Goal: Transaction & Acquisition: Purchase product/service

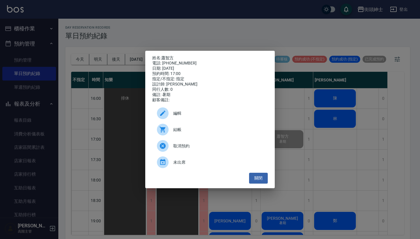
click at [322, 117] on div "姓名: 蕭智方 電話: 0906512100 日期: 2025/08/12 預約時間: 17:00 指定/不指定: 指定 設計師: 戴比 同行人數: 0 備註…" at bounding box center [210, 119] width 420 height 239
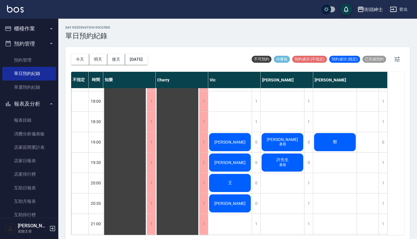
scroll to position [361, 0]
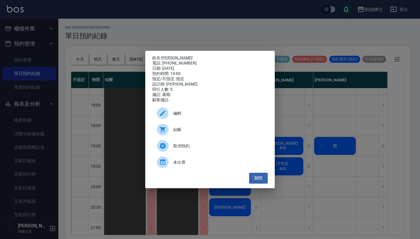
click at [220, 116] on span "編輯" at bounding box center [218, 113] width 90 height 6
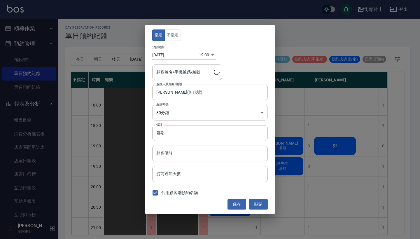
type input "nick/0987879478"
click at [200, 137] on input "暑期" at bounding box center [210, 133] width 116 height 16
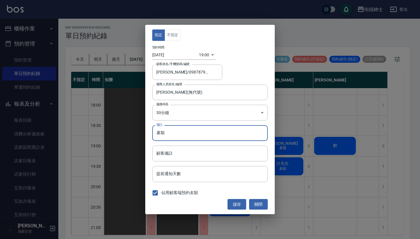
type input "暑"
type input "g"
type input "紳士"
click at [236, 207] on button "儲存" at bounding box center [237, 204] width 19 height 11
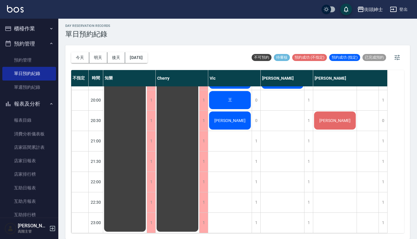
scroll to position [1, 0]
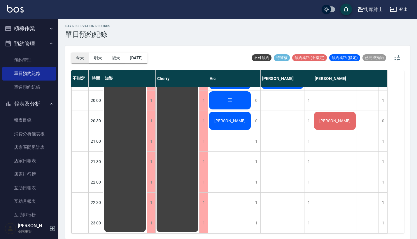
click at [82, 59] on button "今天" at bounding box center [80, 58] width 18 height 11
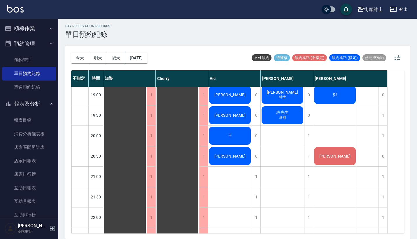
scroll to position [362, 0]
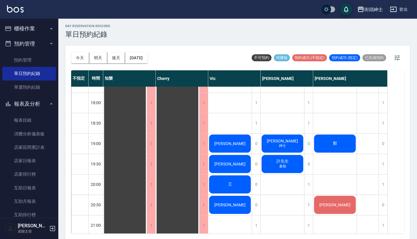
click at [147, 148] on div "nick 紳士" at bounding box center [124, 21] width 43 height 592
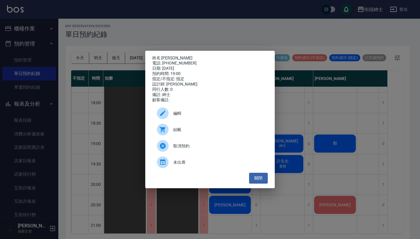
click at [209, 132] on span "結帳" at bounding box center [218, 130] width 90 height 6
click at [259, 180] on button "關閉" at bounding box center [258, 178] width 19 height 11
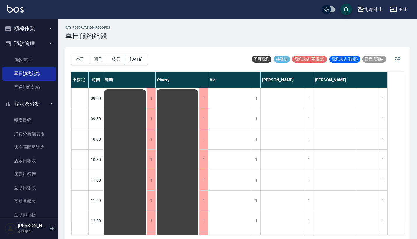
scroll to position [0, 0]
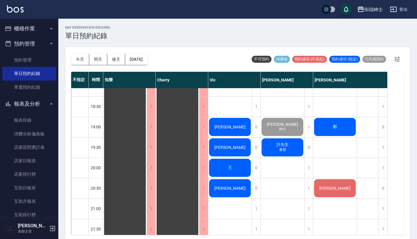
click at [130, 7] on span "[PERSON_NAME]" at bounding box center [125, 4] width 11 height 5
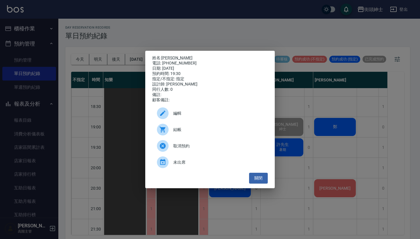
click at [211, 133] on span "結帳" at bounding box center [218, 130] width 90 height 6
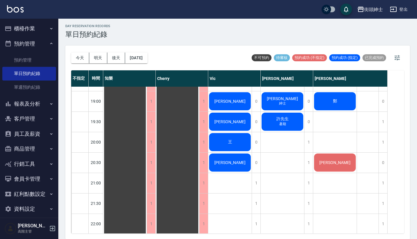
scroll to position [406, 0]
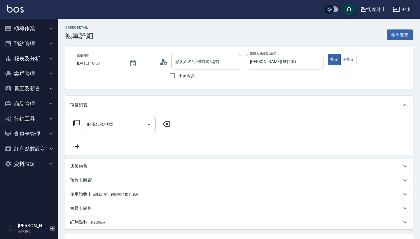
type input "nick/0987879478/null"
click at [117, 123] on input "服務名稱/代號" at bounding box center [114, 124] width 59 height 10
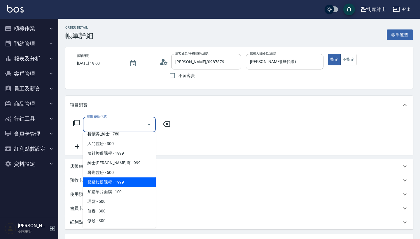
scroll to position [25, 0]
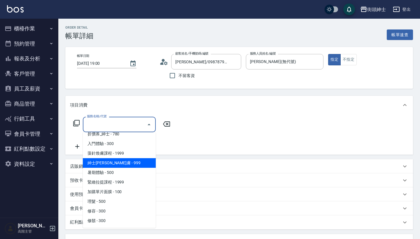
click at [130, 165] on span "紳士全效煥膚 - 999" at bounding box center [119, 163] width 73 height 10
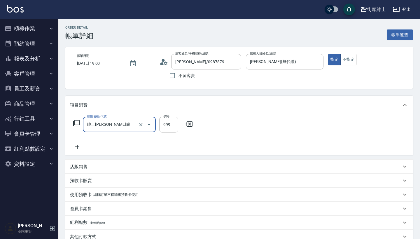
type input "紳士全效煥膚"
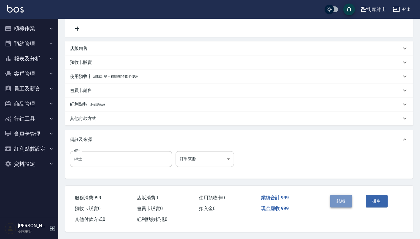
click at [340, 196] on button "結帳" at bounding box center [341, 201] width 22 height 12
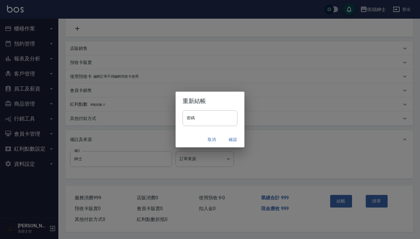
click at [232, 138] on button "確認" at bounding box center [232, 139] width 19 height 11
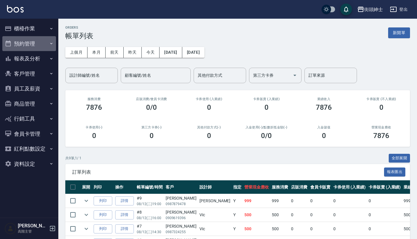
click at [40, 45] on button "預約管理" at bounding box center [29, 43] width 54 height 15
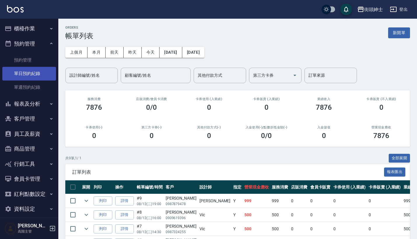
click at [43, 78] on link "單日預約紀錄" at bounding box center [29, 73] width 54 height 13
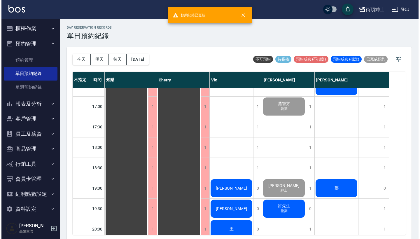
scroll to position [370, 0]
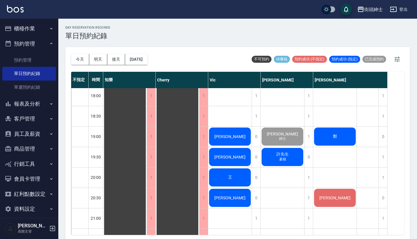
click at [147, 161] on div "許先生 暑期" at bounding box center [124, 14] width 43 height 592
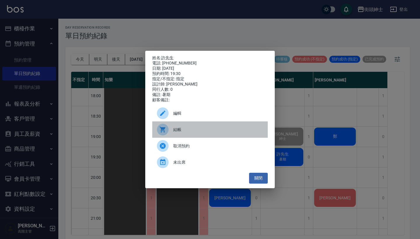
click at [208, 130] on span "結帳" at bounding box center [218, 130] width 90 height 6
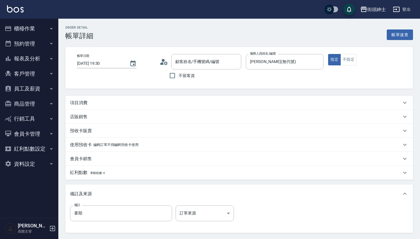
type input "許先生/0933771532/null"
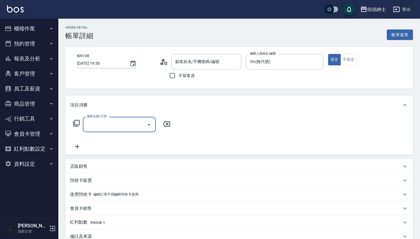
type input "[PERSON_NAME]/0987879478/null"
click at [124, 127] on input "服務名稱/代號" at bounding box center [114, 124] width 59 height 10
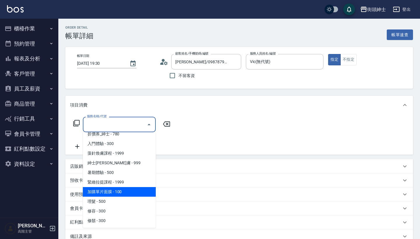
scroll to position [25, 0]
click at [127, 196] on span "加購單片面膜 - 100" at bounding box center [119, 192] width 73 height 10
type input "加購單片面膜"
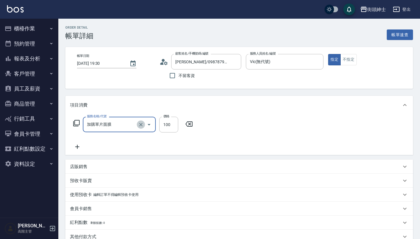
click at [144, 125] on button "Clear" at bounding box center [141, 124] width 8 height 8
click at [148, 125] on icon "Open" at bounding box center [149, 124] width 7 height 7
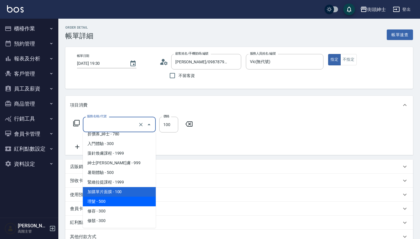
click at [134, 203] on span "理髮 - 500" at bounding box center [119, 202] width 73 height 10
type input "理髮(A02)"
type input "500"
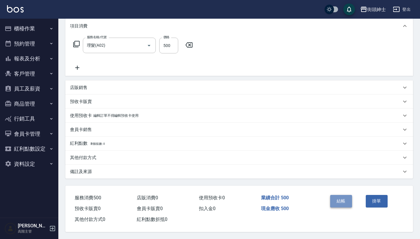
scroll to position [82, 0]
click at [334, 199] on button "結帳" at bounding box center [341, 201] width 22 height 12
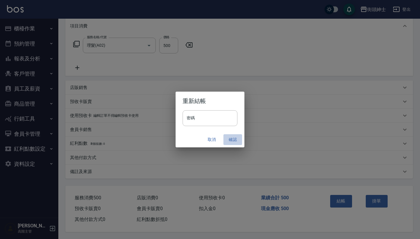
click at [234, 138] on button "確認" at bounding box center [232, 139] width 19 height 11
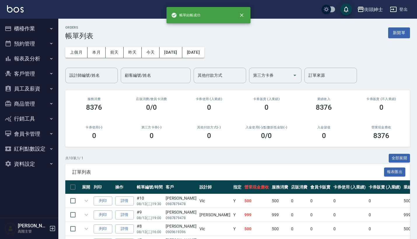
click at [46, 49] on button "預約管理" at bounding box center [29, 43] width 54 height 15
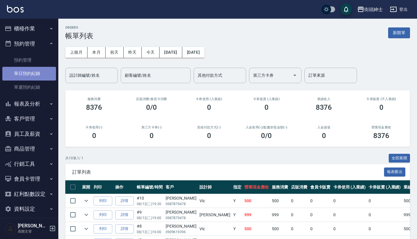
click at [39, 71] on link "單日預約紀錄" at bounding box center [29, 73] width 54 height 13
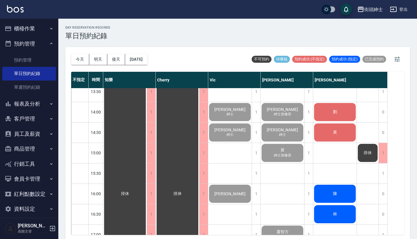
scroll to position [195, 0]
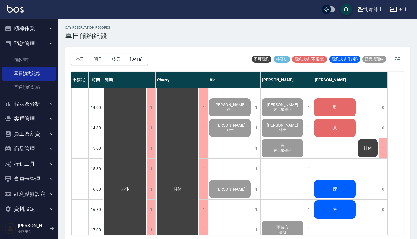
click at [147, 106] on div "劉" at bounding box center [124, 189] width 43 height 592
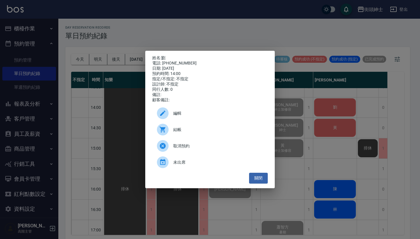
click at [226, 133] on span "結帳" at bounding box center [218, 130] width 90 height 6
click at [340, 103] on div "姓名: [PERSON_NAME] 電話: [PHONE_NUMBER] 日期: [DATE] 預約時間: 14:00 指定/不指定: 不指定 設計師: 不指…" at bounding box center [210, 119] width 420 height 239
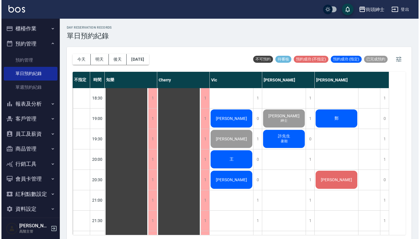
scroll to position [389, 0]
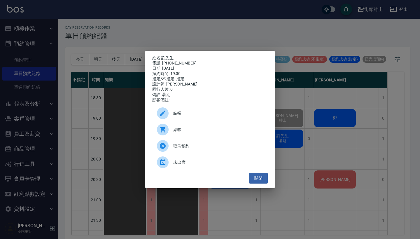
click at [200, 135] on div "結帳" at bounding box center [210, 129] width 116 height 16
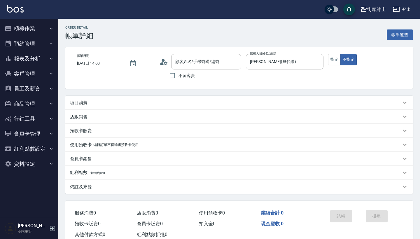
type input "[PERSON_NAME]/0952522673/null"
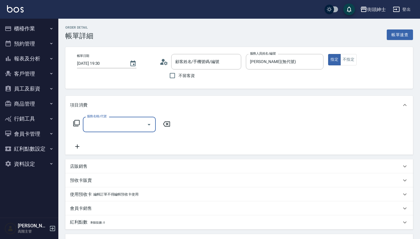
type input "許先生/0933771532/null"
click at [110, 129] on input "服務名稱/代號" at bounding box center [114, 124] width 59 height 10
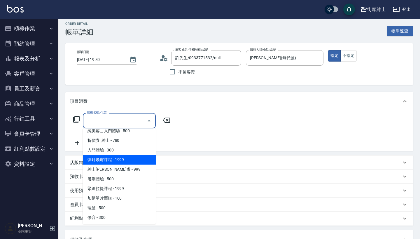
scroll to position [20, 0]
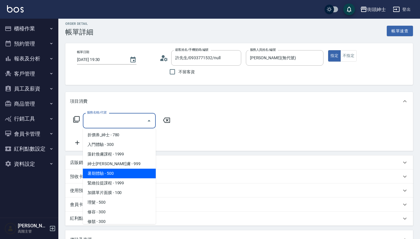
click at [121, 171] on span "暑期體驗 - 500" at bounding box center [119, 174] width 73 height 10
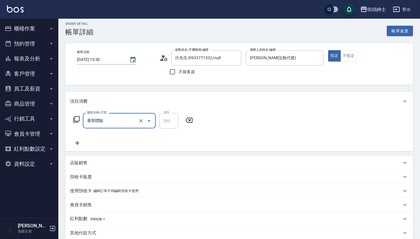
type input "暑期體驗"
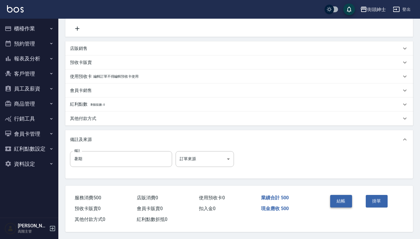
scroll to position [121, 0]
click at [331, 195] on button "結帳" at bounding box center [341, 201] width 22 height 12
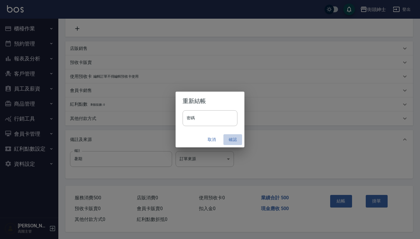
click at [233, 138] on button "確認" at bounding box center [232, 139] width 19 height 11
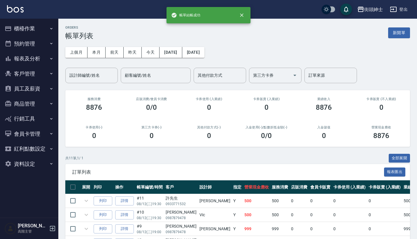
click at [29, 43] on button "預約管理" at bounding box center [29, 43] width 54 height 15
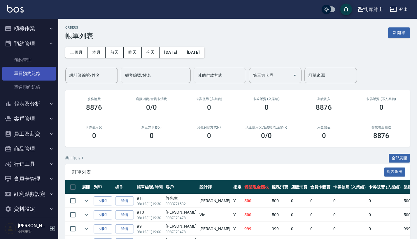
click at [36, 77] on link "單日預約紀錄" at bounding box center [29, 73] width 54 height 13
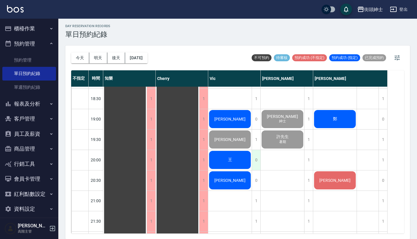
scroll to position [380, 0]
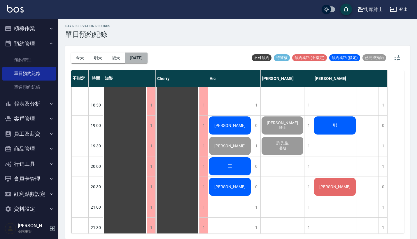
click at [143, 57] on button "[DATE]" at bounding box center [136, 58] width 22 height 11
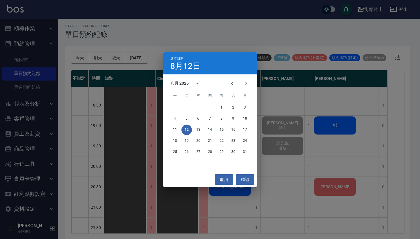
click at [283, 97] on div "選擇日期 8月12日 八月 2025 一 二 三 四 五 六 日 1 2 3 4 5 6 7 8 9 10 11 12 13 14 15 16 17 18 1…" at bounding box center [210, 119] width 420 height 239
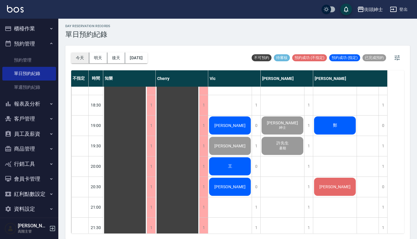
click at [79, 55] on button "今天" at bounding box center [80, 58] width 18 height 11
click at [22, 25] on button "櫃檯作業" at bounding box center [29, 28] width 54 height 15
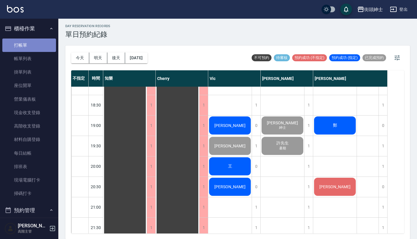
click at [35, 48] on link "打帳單" at bounding box center [29, 45] width 54 height 13
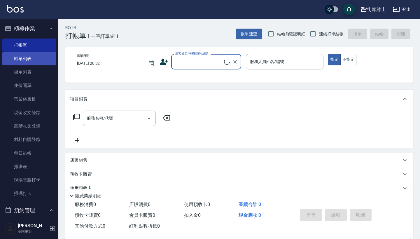
click at [37, 57] on link "帳單列表" at bounding box center [29, 58] width 54 height 13
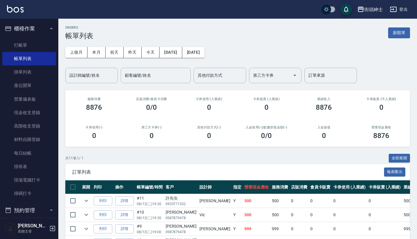
click at [28, 27] on button "櫃檯作業" at bounding box center [29, 28] width 54 height 15
